Goal: Task Accomplishment & Management: Manage account settings

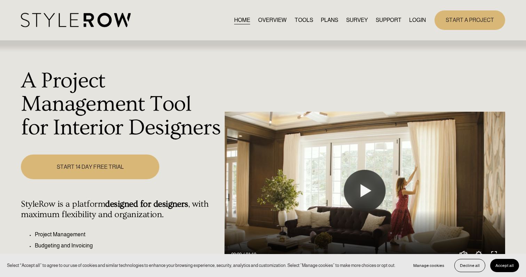
click at [417, 23] on link "LOGIN" at bounding box center [417, 19] width 17 height 9
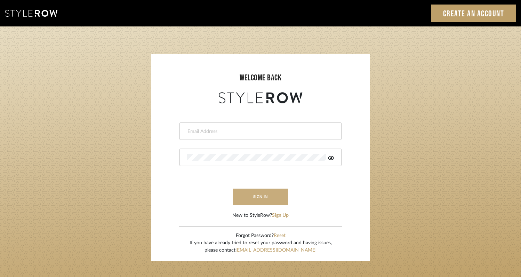
type input "rayeinteriordesign@gmail.com"
click at [251, 199] on button "sign in" at bounding box center [261, 197] width 56 height 16
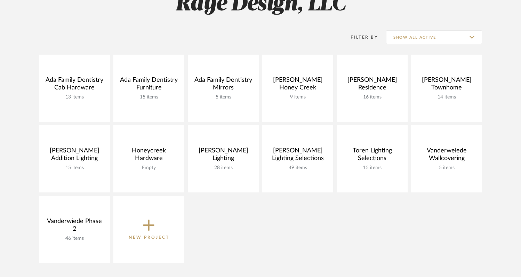
scroll to position [122, 0]
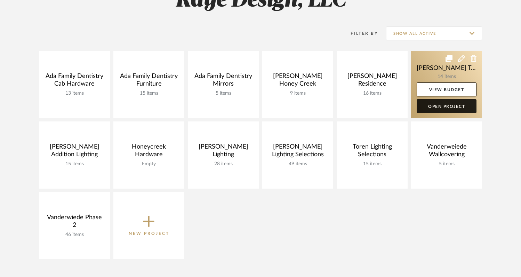
click at [451, 106] on link "Open Project" at bounding box center [447, 106] width 60 height 14
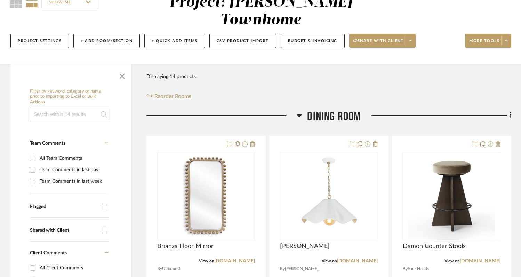
scroll to position [76, 0]
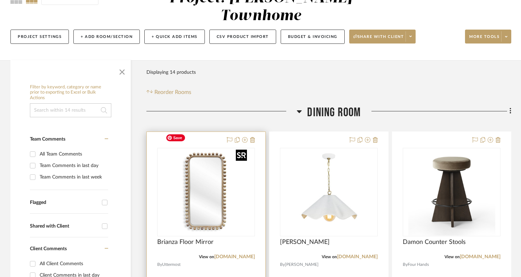
click at [206, 200] on div at bounding box center [206, 192] width 98 height 88
click at [207, 208] on img "0" at bounding box center [206, 192] width 87 height 87
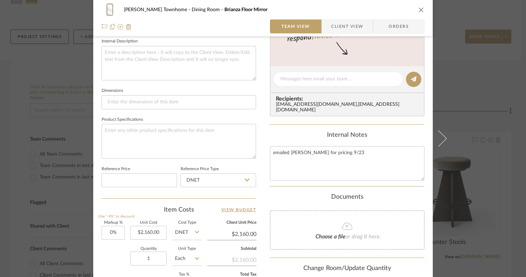
scroll to position [241, 0]
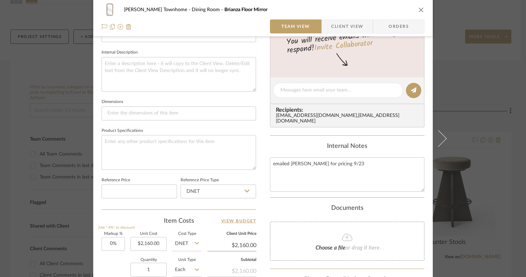
click at [419, 9] on icon "close" at bounding box center [422, 10] width 6 height 6
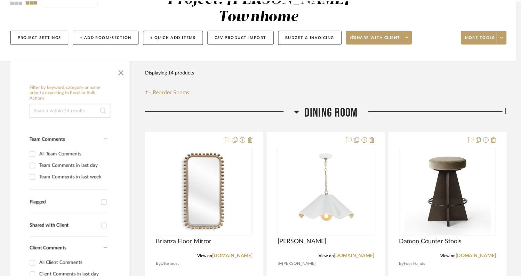
scroll to position [76, 0]
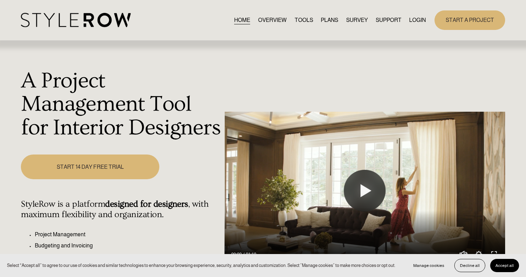
click at [413, 17] on link "LOGIN" at bounding box center [417, 19] width 17 height 9
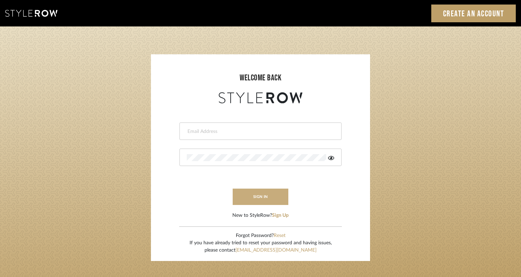
type input "rayeinteriordesign@gmail.com"
click at [254, 193] on button "sign in" at bounding box center [261, 197] width 56 height 16
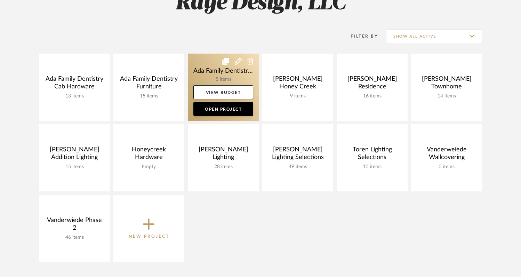
scroll to position [125, 0]
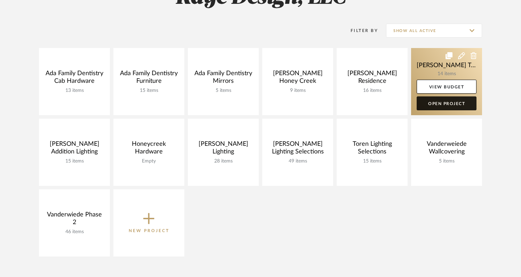
click at [437, 107] on link "Open Project" at bounding box center [447, 103] width 60 height 14
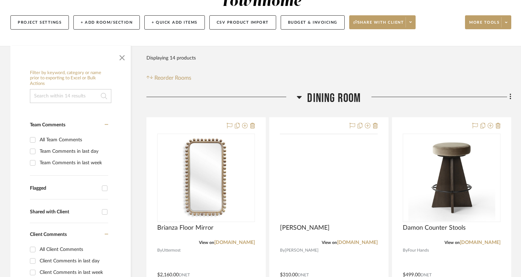
scroll to position [134, 0]
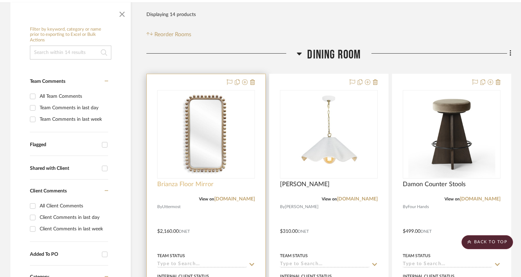
click at [195, 181] on span "Brianza Floor Mirror" at bounding box center [185, 185] width 56 height 8
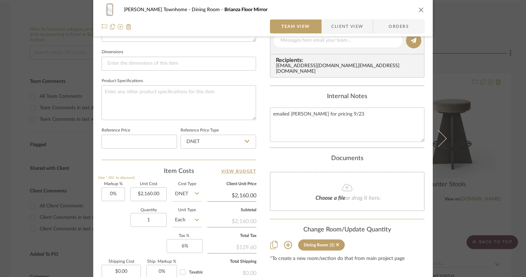
scroll to position [292, 0]
click at [160, 192] on input "2160.00" at bounding box center [148, 193] width 36 height 14
type input "$999.00"
click at [117, 231] on div "Markup % (Use "-X%" to discount) 0% Unit Cost $999.00 Cost Type DNET Client Uni…" at bounding box center [179, 232] width 154 height 102
type input "$999.00"
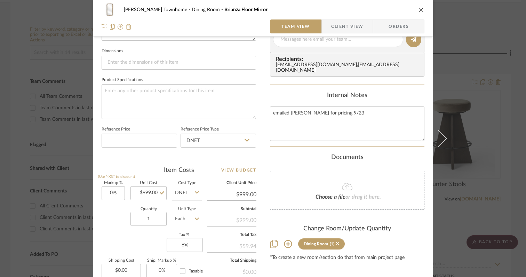
scroll to position [318, 0]
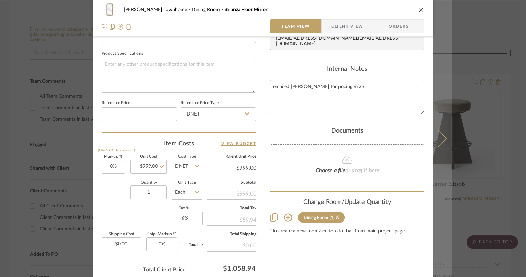
click at [439, 141] on icon at bounding box center [438, 138] width 17 height 17
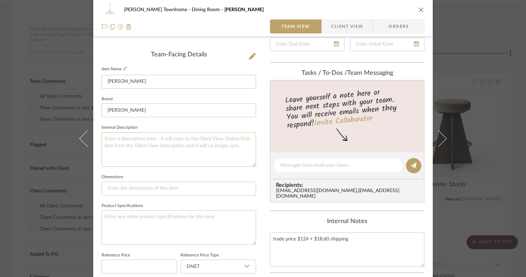
scroll to position [166, 0]
click at [124, 69] on icon at bounding box center [125, 69] width 4 height 4
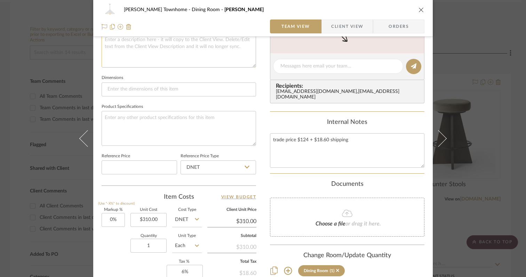
scroll to position [276, 0]
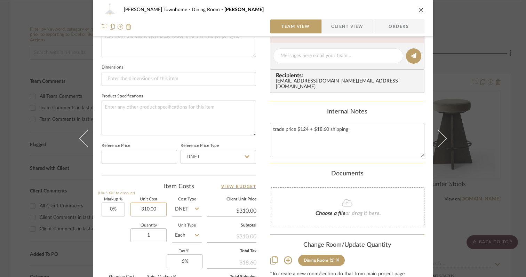
click at [157, 209] on input "310.00" at bounding box center [148, 209] width 36 height 14
type input "$285.00"
click at [115, 243] on div "Quantity 1 Unit Type Each" at bounding box center [152, 236] width 100 height 25
type input "$285.00"
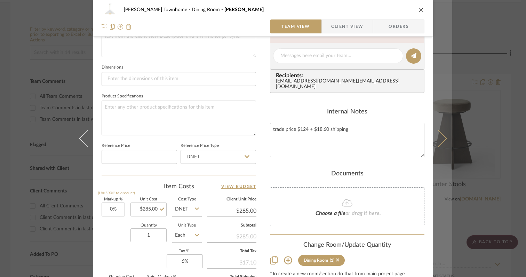
click at [439, 140] on icon at bounding box center [438, 138] width 17 height 17
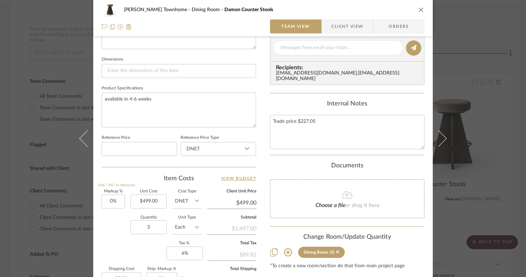
scroll to position [285, 0]
click at [159, 201] on input "499.00" at bounding box center [148, 200] width 36 height 14
type input "$399.00"
click at [111, 228] on div "Quantity 3 Unit Type Each" at bounding box center [152, 227] width 100 height 25
type input "$399.00"
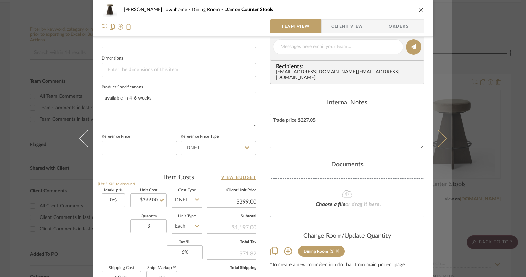
click at [441, 140] on icon at bounding box center [438, 138] width 17 height 17
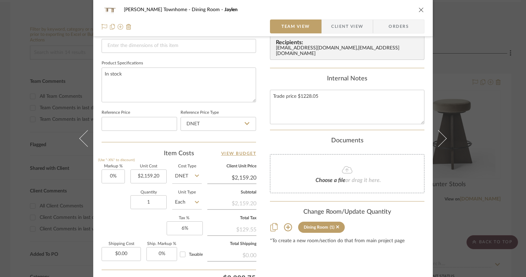
scroll to position [309, 0]
click at [162, 174] on input "2159.20" at bounding box center [148, 176] width 36 height 14
type input "$1,899.00"
click at [108, 211] on div "Quantity 1 Unit Type Each" at bounding box center [152, 202] width 100 height 25
type input "$1,899.00"
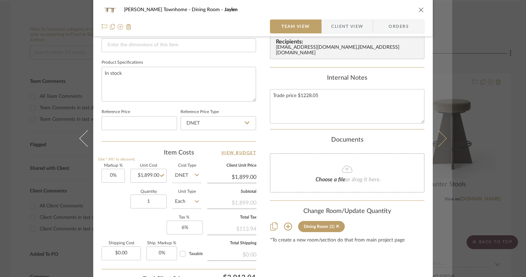
click at [440, 142] on icon at bounding box center [438, 138] width 17 height 17
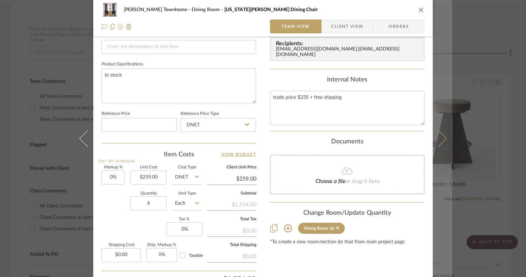
scroll to position [311, 0]
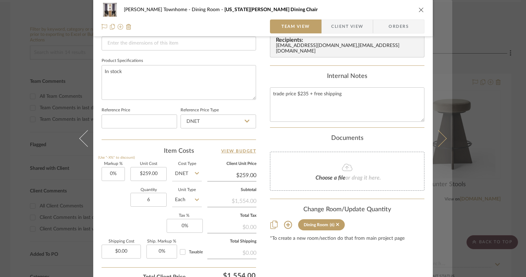
click at [441, 141] on icon at bounding box center [438, 138] width 17 height 17
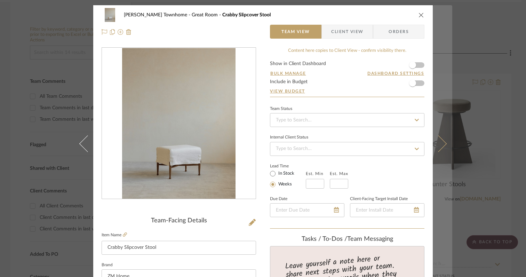
scroll to position [1, 0]
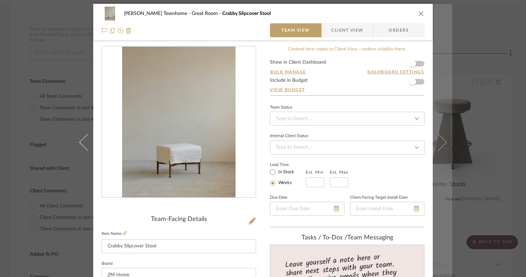
click at [441, 144] on icon at bounding box center [438, 142] width 17 height 17
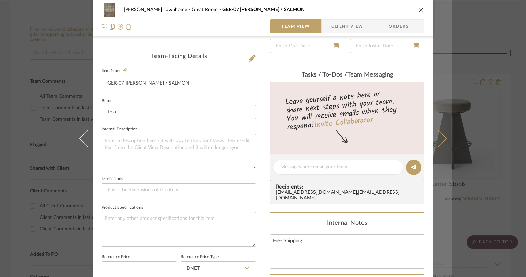
scroll to position [320, 0]
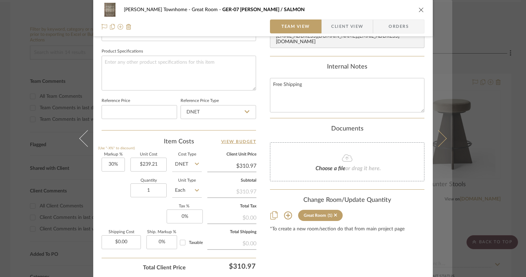
click at [440, 144] on button at bounding box center [442, 138] width 19 height 277
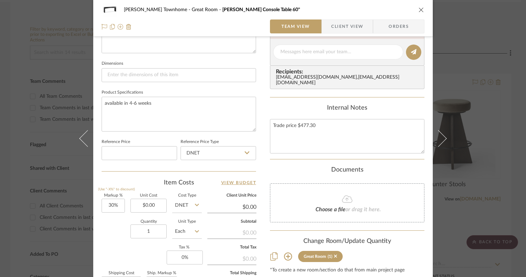
scroll to position [281, 0]
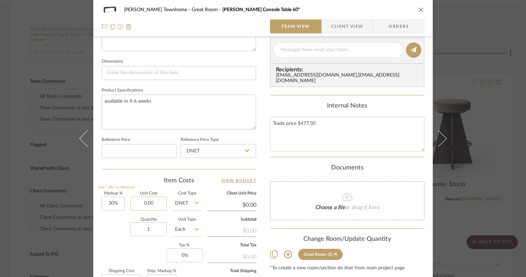
click at [159, 201] on input "0.00" at bounding box center [148, 204] width 36 height 14
type input "$899.00"
click at [108, 237] on div "Quantity 1 Unit Type Each" at bounding box center [152, 230] width 100 height 25
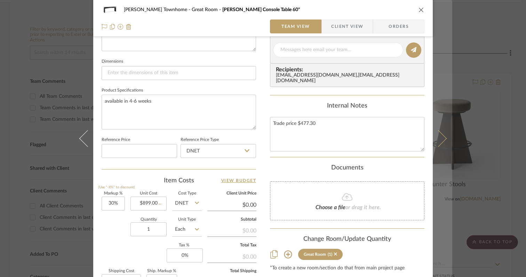
type input "$1,168.70"
click at [438, 143] on icon at bounding box center [438, 138] width 17 height 17
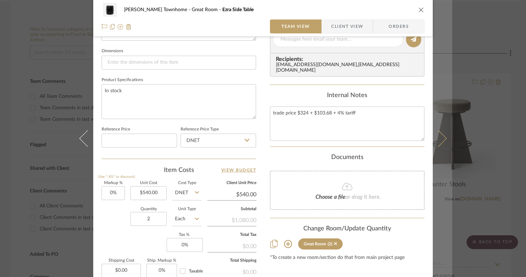
scroll to position [280, 0]
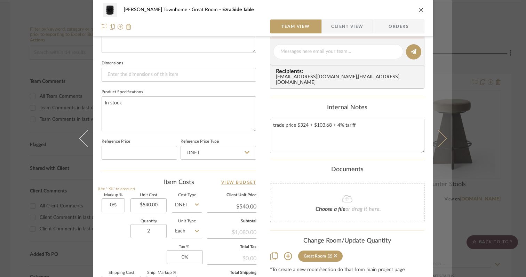
click at [440, 142] on icon at bounding box center [438, 138] width 17 height 17
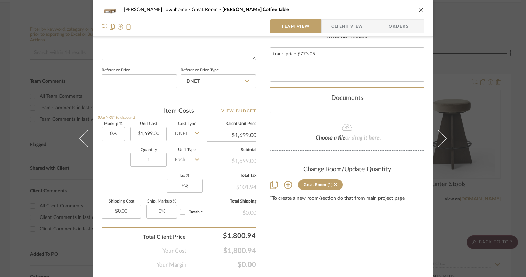
scroll to position [353, 0]
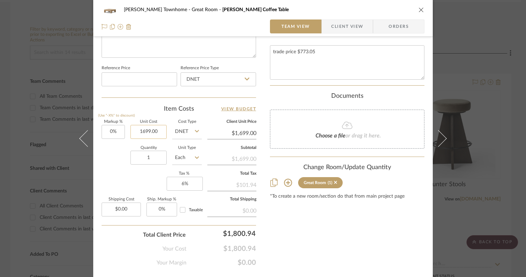
click at [162, 131] on input "1699.00" at bounding box center [148, 132] width 36 height 14
type input "$1,387.00"
click at [102, 163] on div "Quantity 1 Unit Type Each" at bounding box center [152, 158] width 100 height 25
type input "$1,387.00"
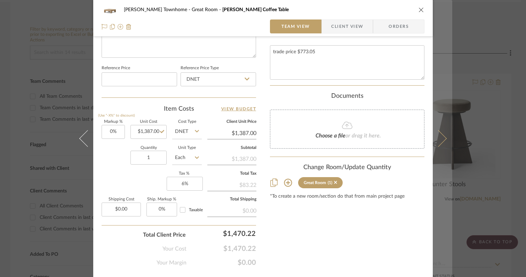
click at [437, 141] on icon at bounding box center [438, 138] width 17 height 17
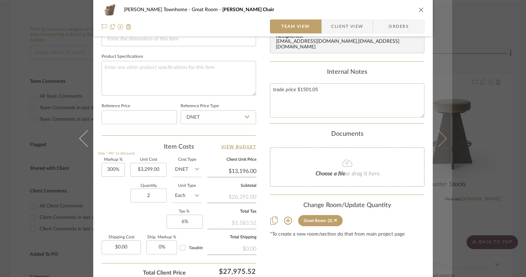
scroll to position [317, 0]
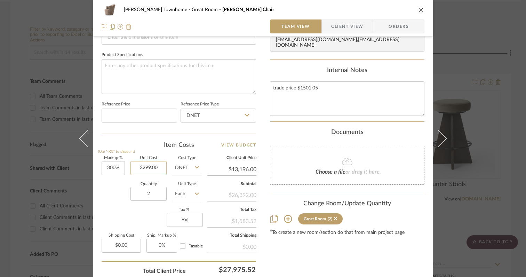
click at [161, 170] on input "3299.00" at bounding box center [148, 168] width 36 height 14
type input "$1,899.00"
click at [107, 200] on div "Quantity 2 Unit Type Each" at bounding box center [152, 194] width 100 height 25
type input "$7,596.00"
click at [117, 169] on input "300" at bounding box center [113, 168] width 23 height 14
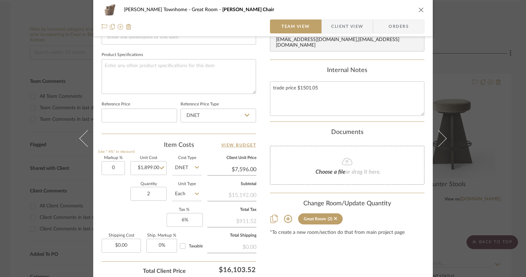
type input "0%"
click at [109, 194] on div "Quantity 2 Unit Type Each" at bounding box center [152, 194] width 100 height 25
type input "$1,899.00"
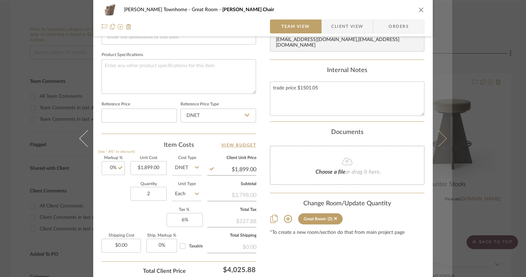
click at [440, 140] on icon at bounding box center [438, 138] width 17 height 17
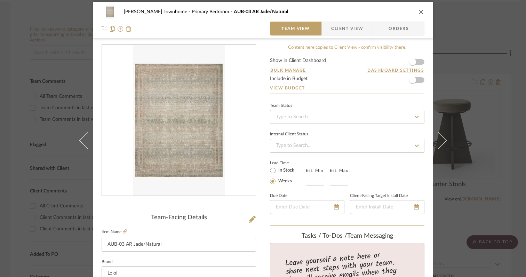
scroll to position [5, 0]
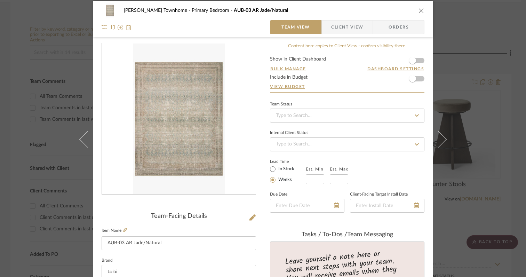
click at [440, 140] on icon at bounding box center [438, 139] width 17 height 17
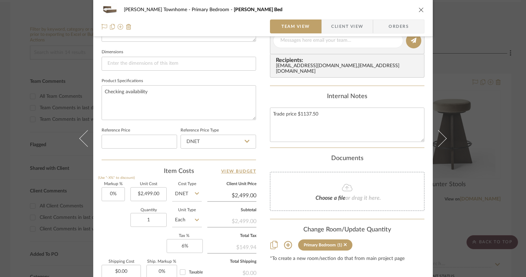
scroll to position [292, 0]
click at [159, 194] on input "2499.00" at bounding box center [148, 193] width 36 height 14
type input "$1,989.00"
click at [110, 217] on div "Quantity 1 Unit Type Each" at bounding box center [152, 220] width 100 height 25
type input "$1,989.00"
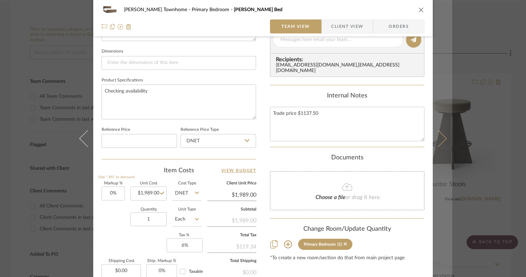
click at [438, 144] on icon at bounding box center [438, 138] width 17 height 17
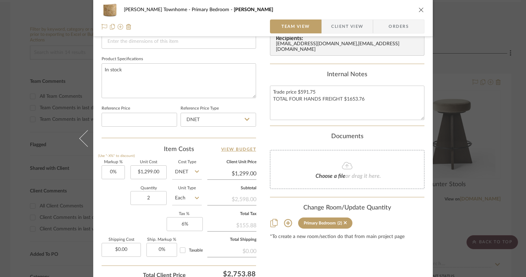
scroll to position [321, 0]
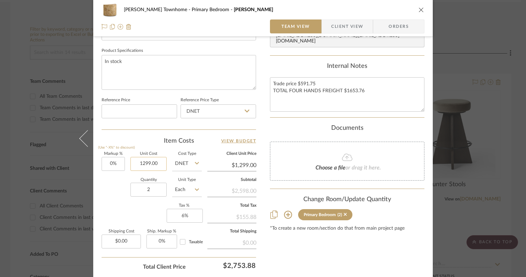
click at [159, 163] on input "1299.00" at bounding box center [148, 164] width 36 height 14
type input "$912.00"
click at [113, 204] on div "Markup % (Use "-X%" to discount) 0% Unit Cost $912.00 Cost Type DNET Client Uni…" at bounding box center [179, 203] width 154 height 102
type input "$912.00"
click at [511, 146] on div "Cooper Townhome Primary Bedroom Ashton Team View Client View Orders Team-Facing…" at bounding box center [263, 138] width 526 height 277
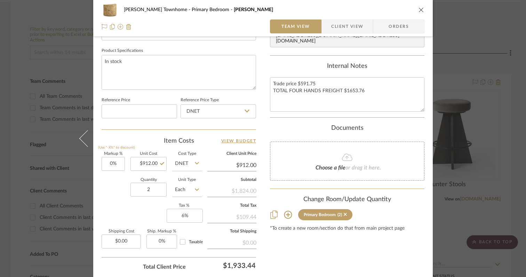
click at [0, 0] on img at bounding box center [0, 0] width 0 height 0
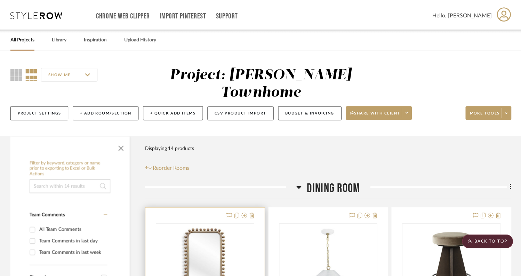
scroll to position [134, 0]
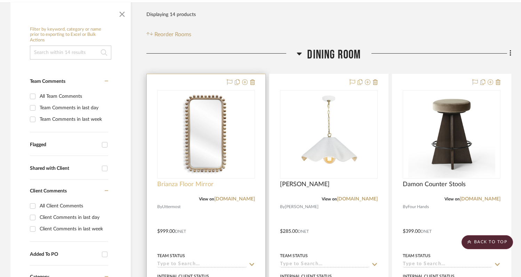
click at [168, 181] on span "Brianza Floor Mirror" at bounding box center [185, 185] width 56 height 8
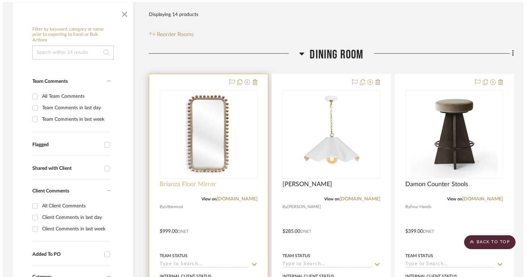
scroll to position [0, 0]
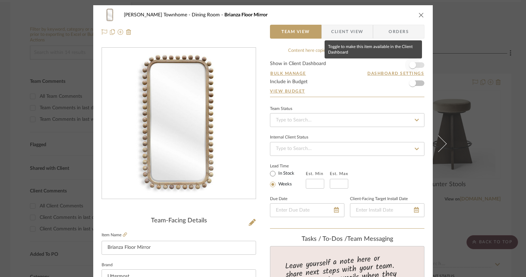
click at [413, 66] on span "button" at bounding box center [412, 65] width 7 height 7
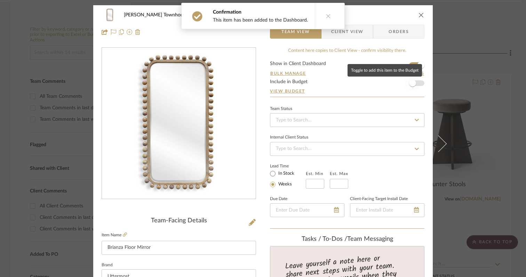
click at [411, 85] on span "button" at bounding box center [412, 83] width 7 height 7
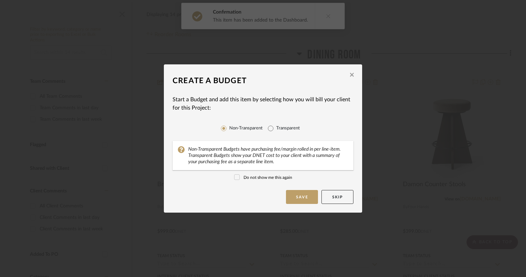
click at [297, 205] on dialog-content "Create a Budget Start a Budget and add this item by selecting how you will bill…" at bounding box center [263, 138] width 198 height 148
click at [298, 195] on button "Save" at bounding box center [302, 197] width 32 height 14
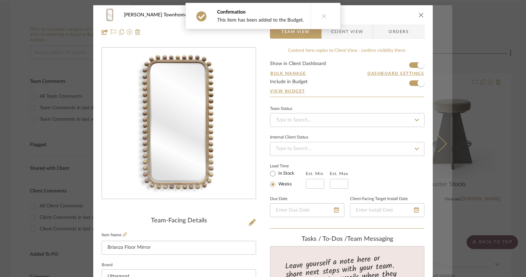
click at [439, 150] on button at bounding box center [442, 143] width 19 height 277
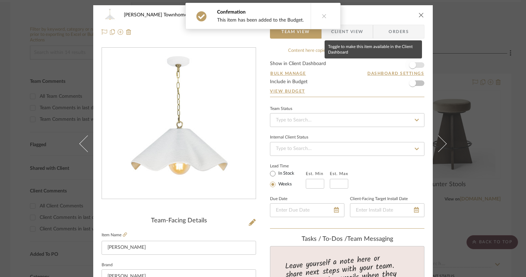
click at [412, 68] on span "button" at bounding box center [412, 65] width 7 height 7
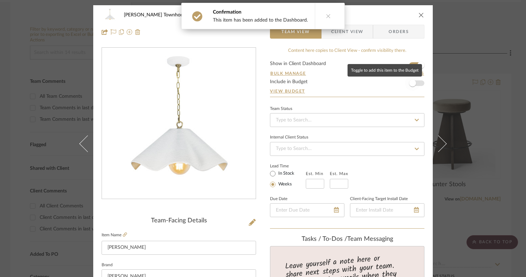
click at [412, 83] on span "button" at bounding box center [412, 83] width 7 height 7
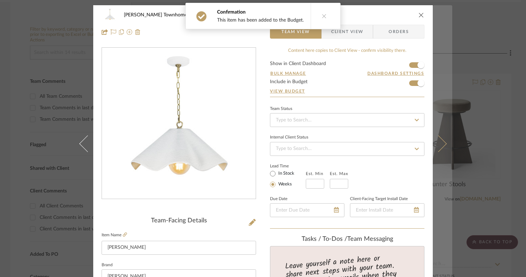
click at [439, 152] on button at bounding box center [442, 143] width 19 height 277
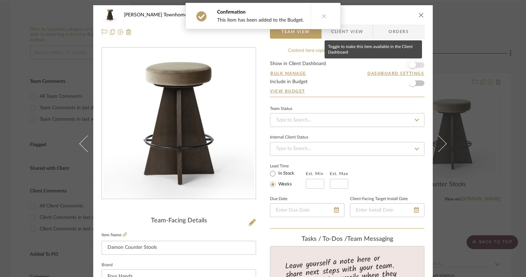
click at [413, 65] on span "button" at bounding box center [412, 65] width 7 height 7
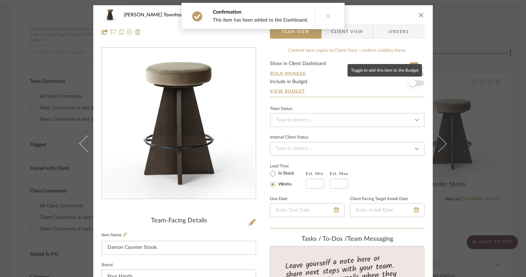
click at [412, 87] on span "button" at bounding box center [412, 82] width 15 height 15
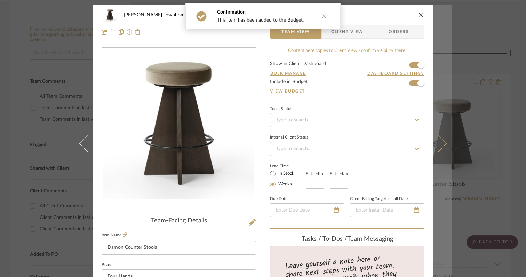
click at [438, 152] on button at bounding box center [442, 143] width 19 height 277
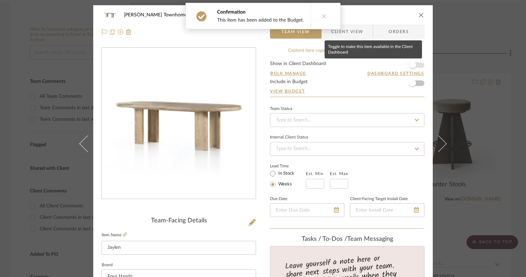
click at [414, 65] on span "button" at bounding box center [412, 64] width 15 height 15
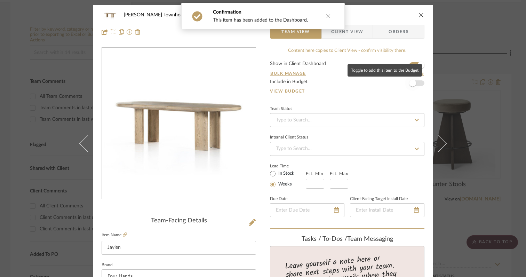
click at [413, 81] on span "button" at bounding box center [412, 83] width 7 height 7
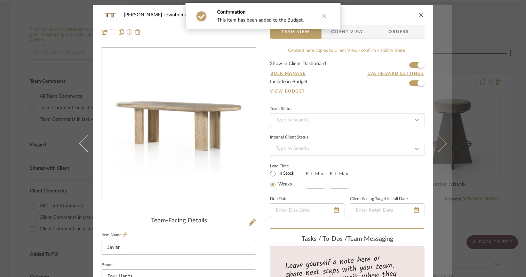
click at [439, 151] on button at bounding box center [442, 143] width 19 height 277
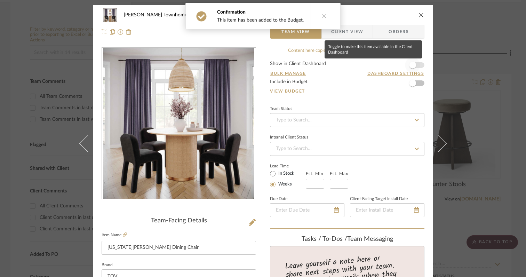
click at [412, 66] on span "button" at bounding box center [412, 65] width 7 height 7
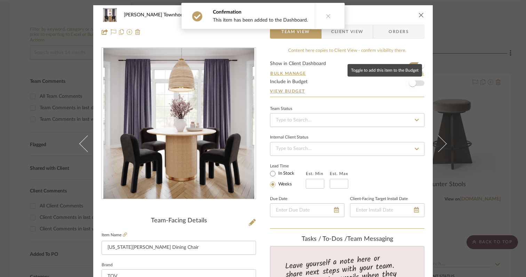
click at [412, 82] on span "button" at bounding box center [412, 83] width 7 height 7
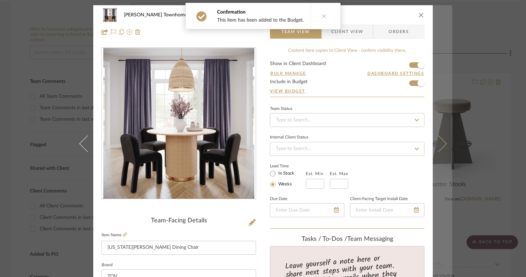
click at [439, 145] on icon at bounding box center [438, 143] width 17 height 17
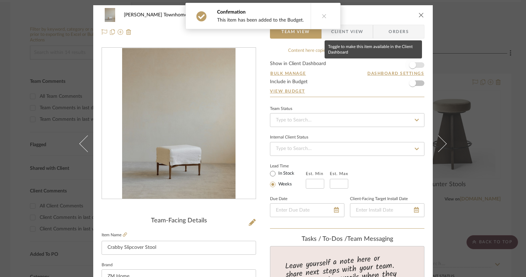
click at [414, 66] on span "button" at bounding box center [412, 64] width 15 height 15
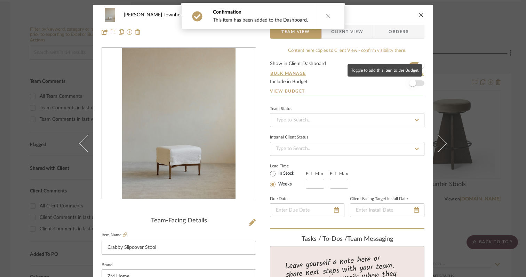
click at [413, 79] on span "button" at bounding box center [412, 82] width 15 height 15
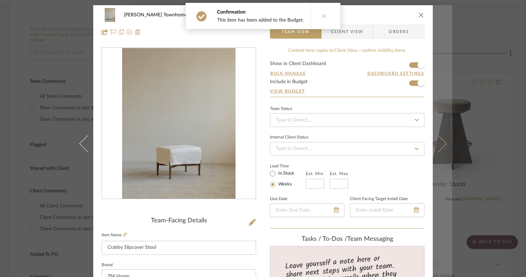
click at [438, 149] on icon at bounding box center [438, 143] width 17 height 17
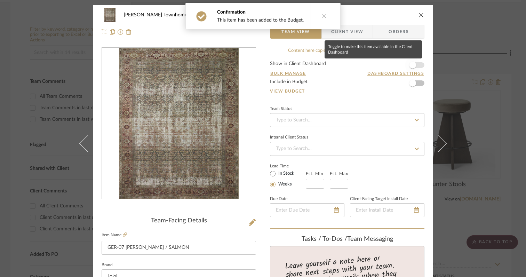
click at [416, 65] on span "button" at bounding box center [412, 64] width 15 height 15
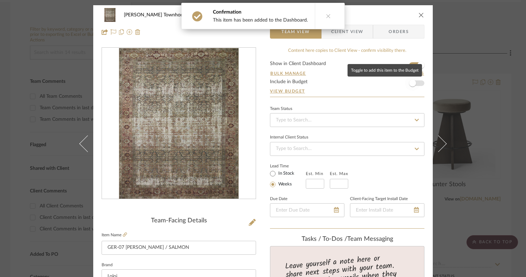
click at [415, 83] on span "button" at bounding box center [412, 82] width 15 height 15
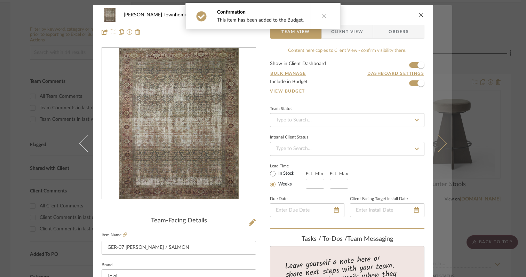
click at [441, 145] on icon at bounding box center [438, 143] width 17 height 17
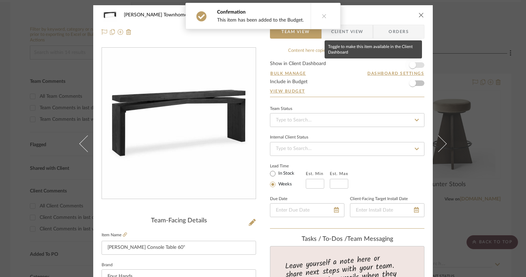
click at [415, 66] on span "button" at bounding box center [412, 64] width 15 height 15
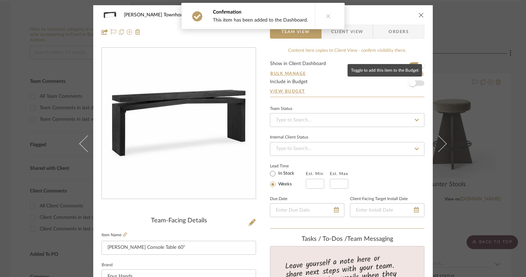
click at [414, 85] on span "button" at bounding box center [412, 82] width 15 height 15
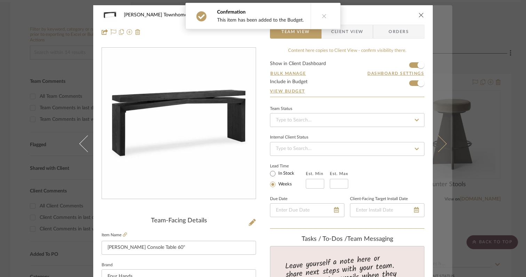
click at [439, 149] on button at bounding box center [442, 143] width 19 height 277
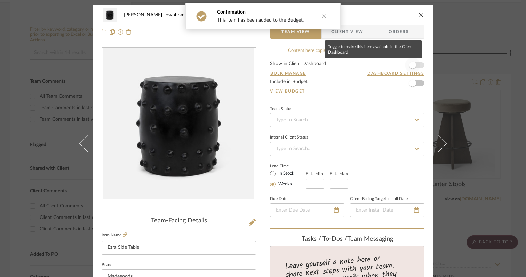
click at [411, 67] on span "button" at bounding box center [412, 65] width 7 height 7
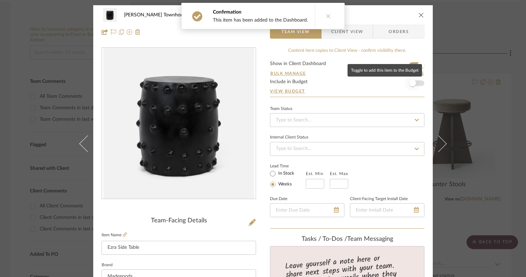
click at [411, 82] on span "button" at bounding box center [412, 83] width 7 height 7
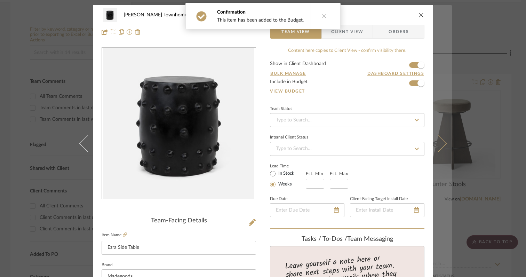
click at [440, 146] on icon at bounding box center [438, 143] width 17 height 17
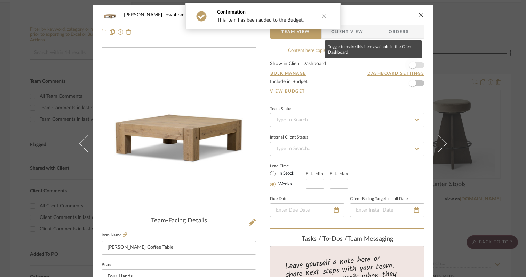
click at [413, 66] on span "button" at bounding box center [412, 64] width 15 height 15
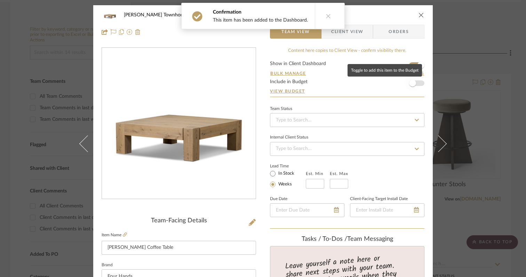
click at [413, 85] on span "button" at bounding box center [412, 83] width 7 height 7
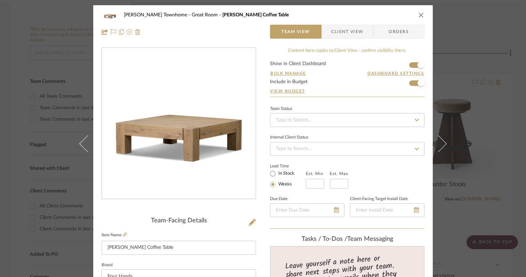
click at [413, 85] on span "button" at bounding box center [420, 82] width 15 height 15
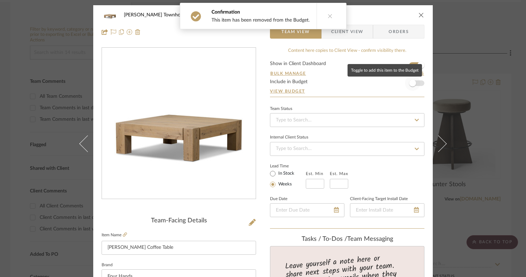
click at [413, 82] on span "button" at bounding box center [412, 83] width 7 height 7
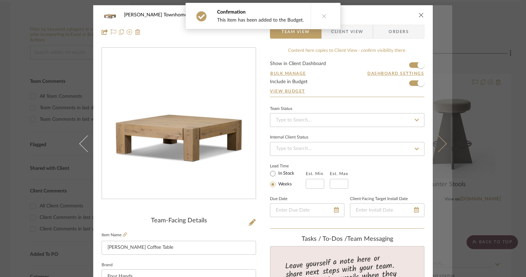
click at [440, 149] on button at bounding box center [442, 143] width 19 height 277
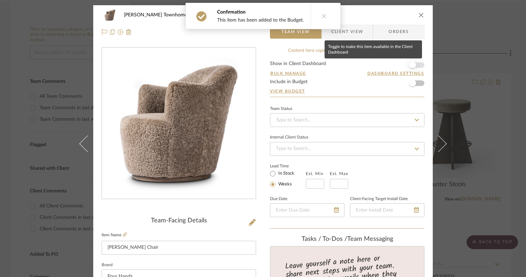
click at [414, 62] on span "button" at bounding box center [412, 64] width 15 height 15
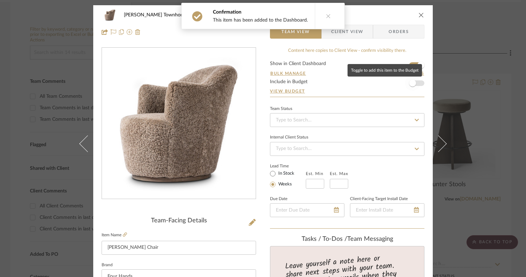
click at [413, 90] on span "button" at bounding box center [412, 82] width 15 height 15
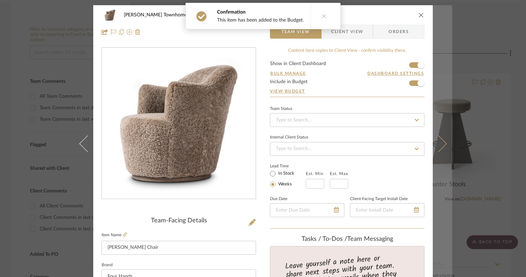
click at [438, 148] on icon at bounding box center [438, 143] width 17 height 17
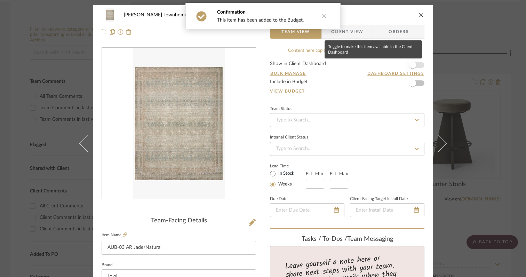
click at [415, 63] on span "button" at bounding box center [412, 64] width 15 height 15
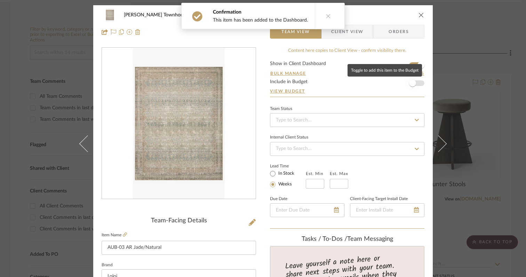
click at [414, 85] on span "button" at bounding box center [412, 82] width 15 height 15
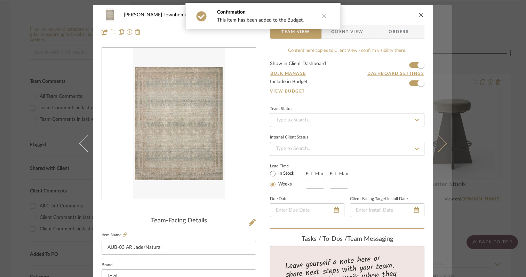
click at [440, 145] on icon at bounding box center [438, 143] width 17 height 17
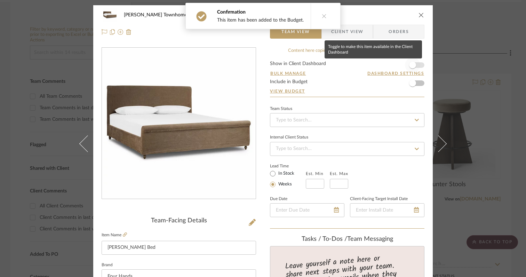
click at [414, 65] on span "button" at bounding box center [412, 64] width 15 height 15
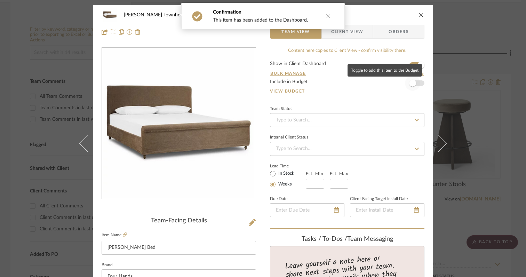
click at [413, 81] on span "button" at bounding box center [412, 82] width 15 height 15
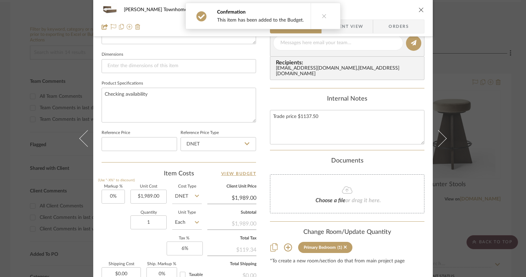
scroll to position [290, 0]
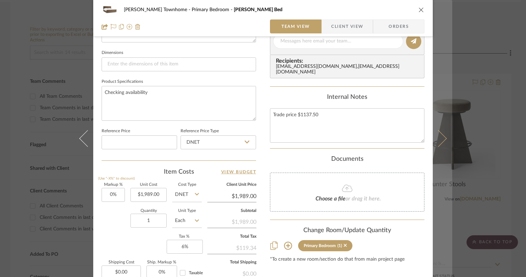
click at [438, 143] on icon at bounding box center [438, 138] width 17 height 17
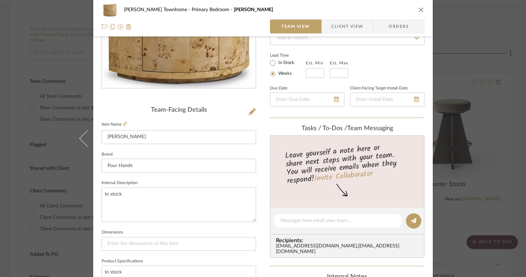
scroll to position [0, 0]
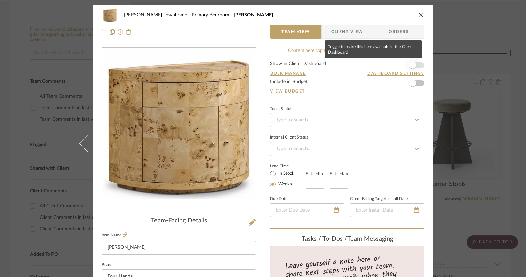
click at [412, 70] on span "button" at bounding box center [412, 64] width 15 height 15
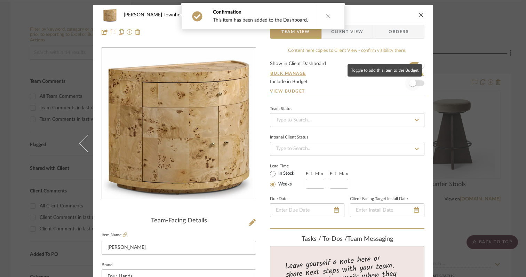
click at [412, 80] on span "button" at bounding box center [412, 83] width 7 height 7
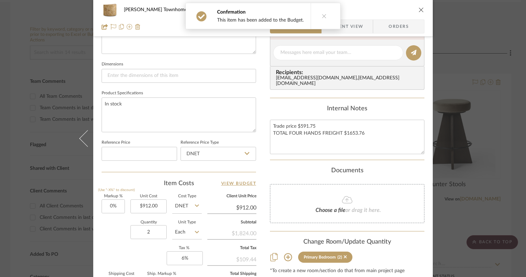
scroll to position [280, 0]
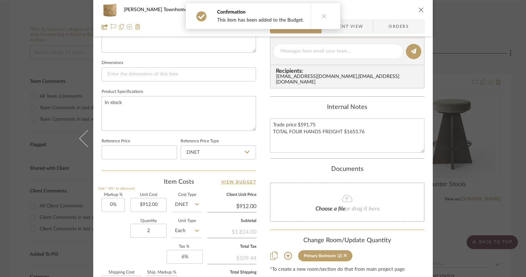
click at [439, 186] on mat-dialog-content "Cooper Townhome Primary Bedroom Ashton Team View Client View Orders Team-Facing…" at bounding box center [263, 46] width 379 height 643
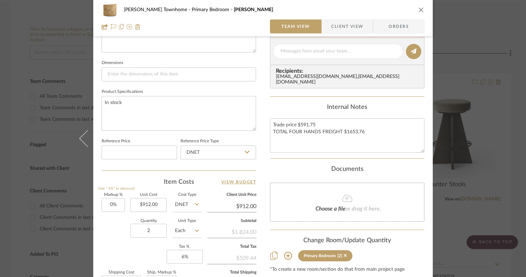
click at [419, 8] on icon "close" at bounding box center [422, 10] width 6 height 6
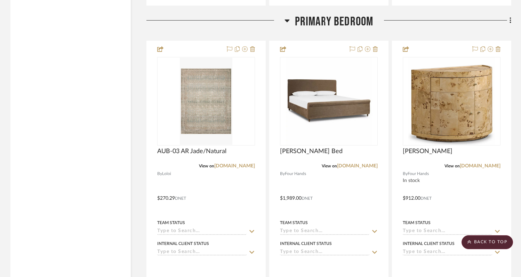
scroll to position [1462, 0]
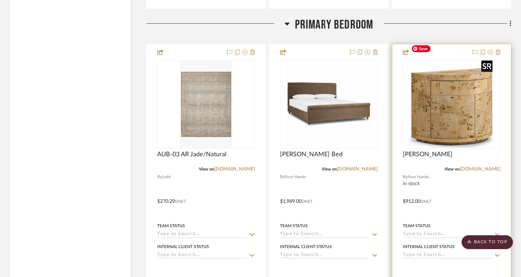
click at [0, 0] on img at bounding box center [0, 0] width 0 height 0
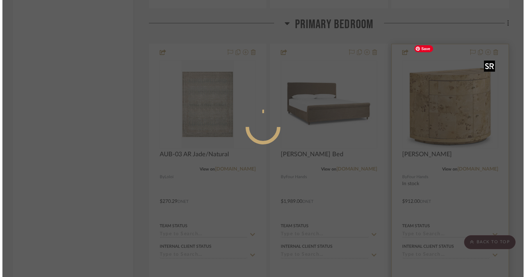
scroll to position [0, 0]
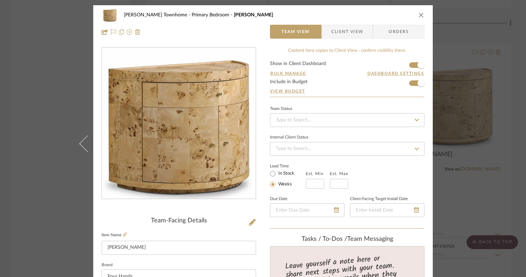
click at [459, 154] on div "Cooper Townhome Primary Bedroom Ashton Team View Client View Orders Team-Facing…" at bounding box center [263, 138] width 526 height 277
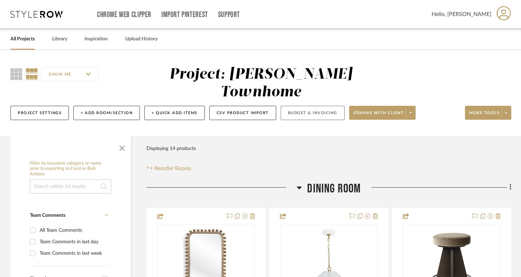
click at [323, 106] on button "Budget & Invoicing" at bounding box center [313, 113] width 64 height 14
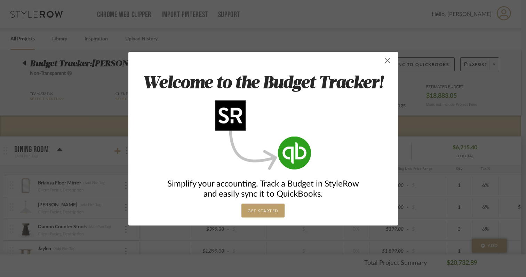
click at [386, 61] on span "button" at bounding box center [388, 61] width 14 height 14
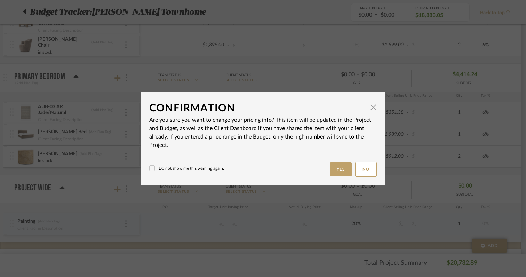
click at [338, 169] on button "Yes" at bounding box center [341, 169] width 22 height 14
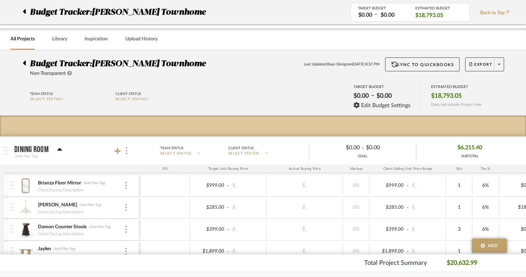
click at [336, 126] on body "Chrome Web Clipper Import Pinterest Support All Projects Library Inspiration Up…" at bounding box center [263, 138] width 526 height 277
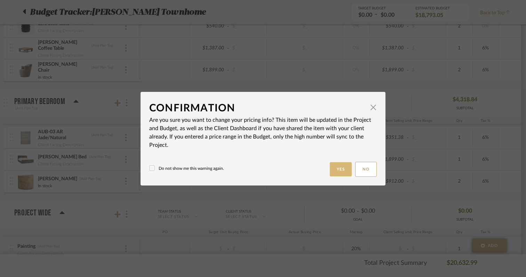
click at [337, 165] on button "Yes" at bounding box center [341, 169] width 22 height 14
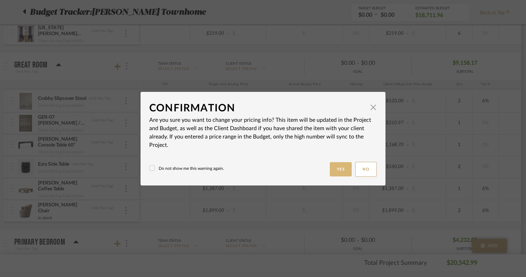
click at [339, 167] on button "Yes" at bounding box center [341, 169] width 22 height 14
click at [337, 174] on button "Yes" at bounding box center [341, 169] width 22 height 14
click at [331, 171] on button "Yes" at bounding box center [341, 169] width 22 height 14
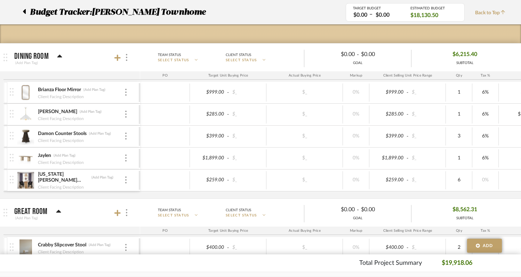
scroll to position [90, 0]
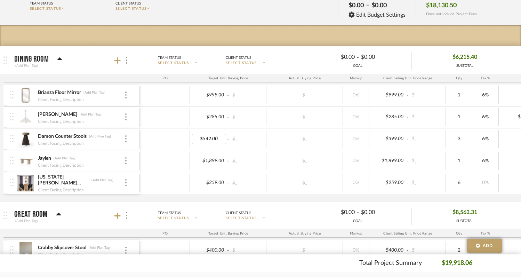
click at [256, 82] on body "Chrome Web Clipper Import Pinterest Support All Projects Library Inspiration Up…" at bounding box center [260, 48] width 521 height 277
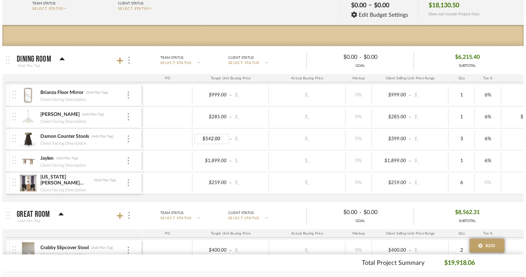
scroll to position [0, 0]
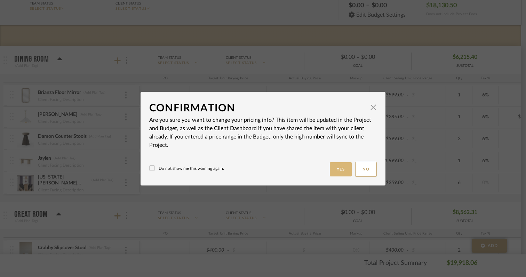
click at [340, 168] on button "Yes" at bounding box center [341, 169] width 22 height 14
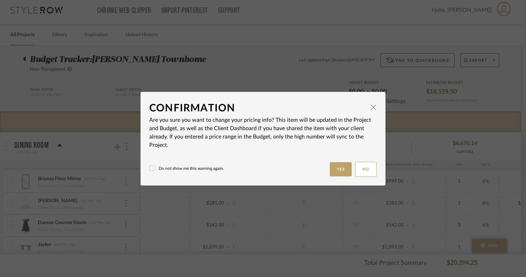
click at [187, 170] on body "Chrome Web Clipper Import Pinterest Support All Projects Library Inspiration Up…" at bounding box center [260, 134] width 521 height 277
click at [339, 167] on button "Yes" at bounding box center [341, 169] width 22 height 14
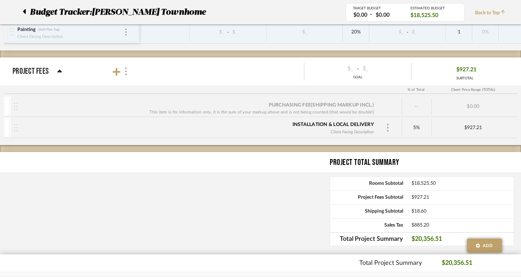
scroll to position [620, 0]
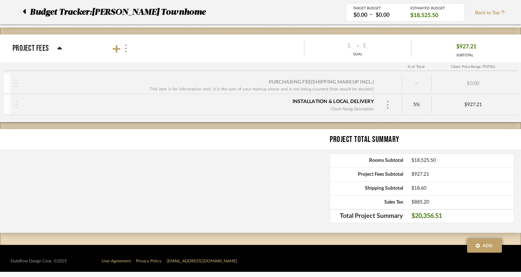
click at [424, 98] on div "5%" at bounding box center [417, 104] width 30 height 17
click at [393, 119] on div "Purchasing Fee (Shipping markup incl.) This item is for information only, it is…" at bounding box center [260, 97] width 521 height 49
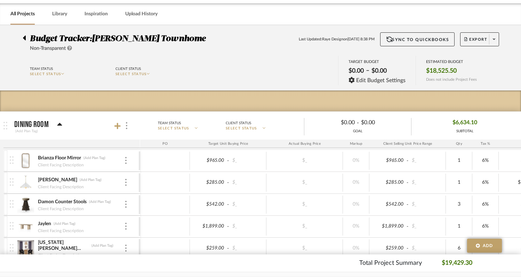
scroll to position [0, 0]
